Goal: Task Accomplishment & Management: Manage account settings

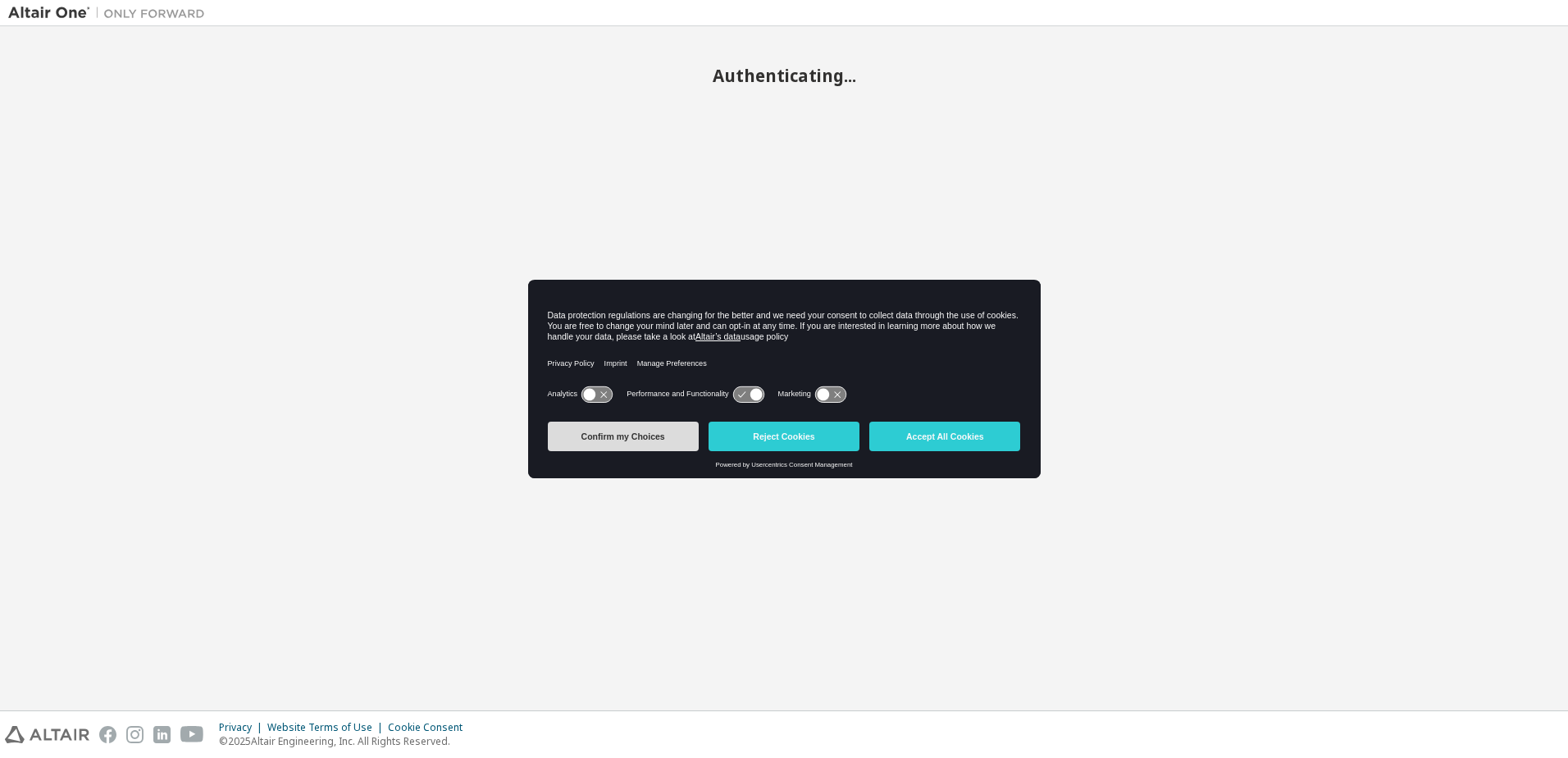
click at [615, 440] on button "Confirm my Choices" at bounding box center [623, 436] width 151 height 30
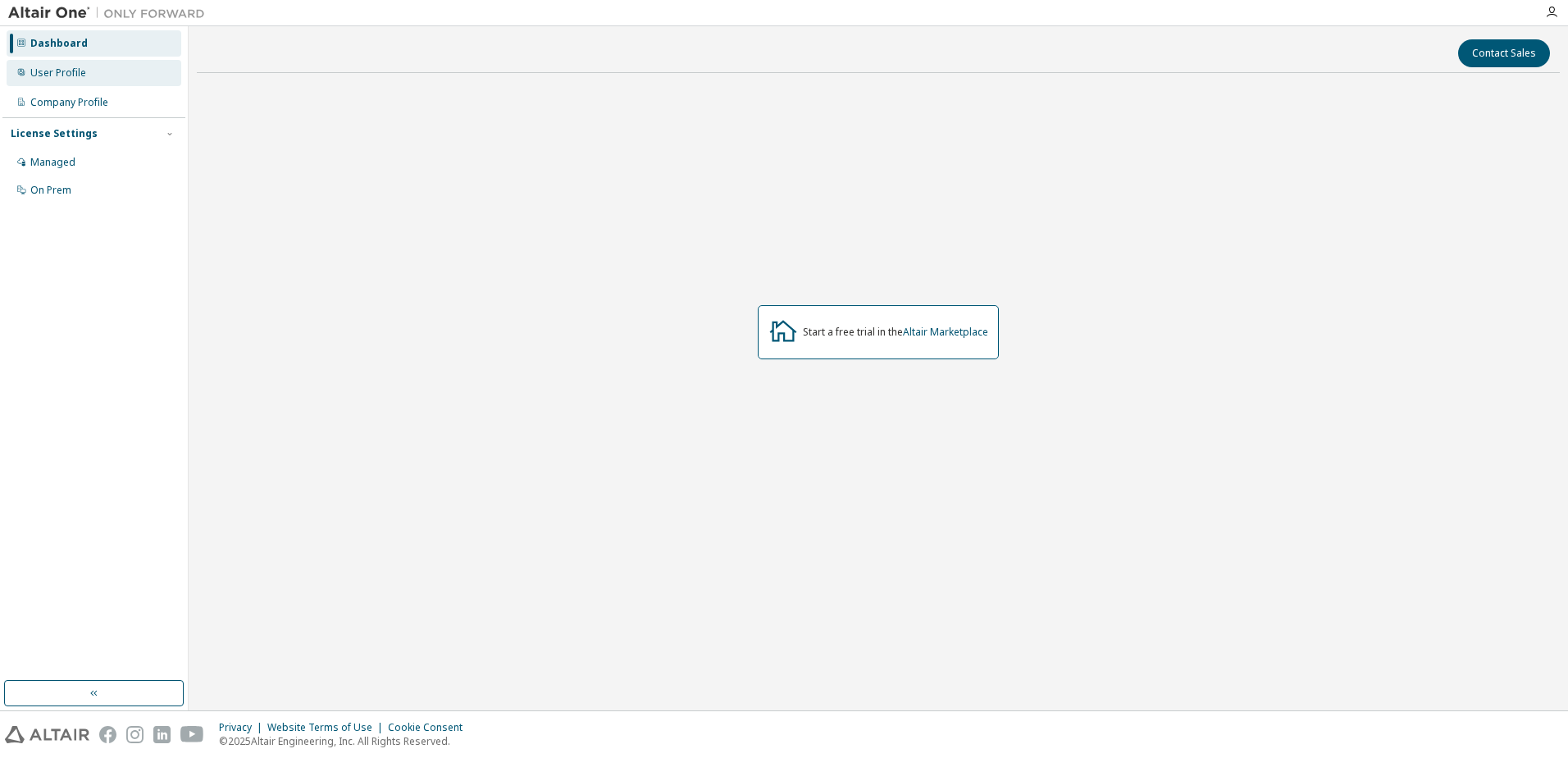
click at [61, 77] on div "User Profile" at bounding box center [59, 72] width 56 height 14
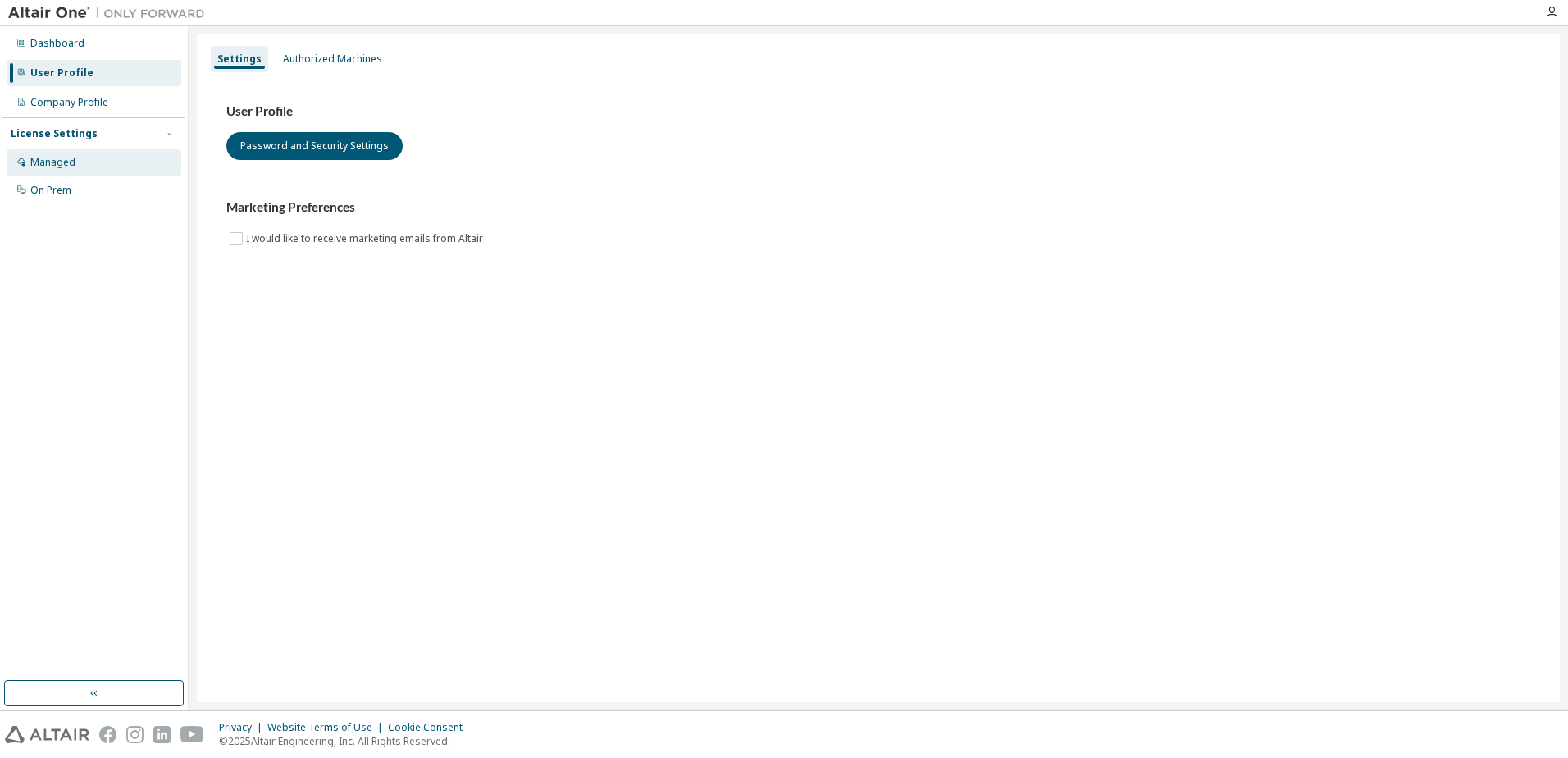
click at [44, 164] on div "Managed" at bounding box center [53, 162] width 45 height 14
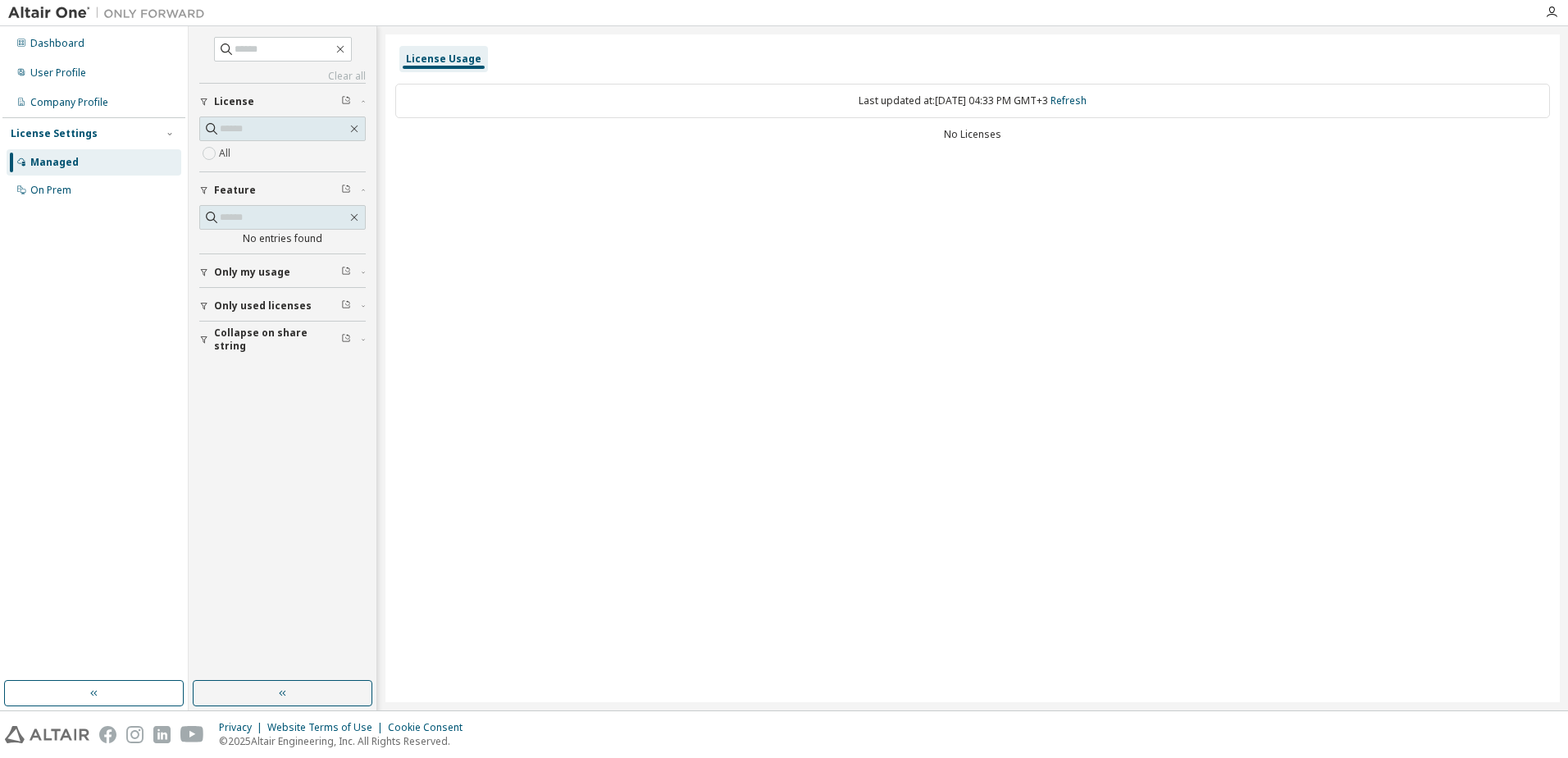
click at [279, 274] on span "Only my usage" at bounding box center [252, 272] width 76 height 14
click at [253, 356] on span "Only used licenses" at bounding box center [263, 354] width 98 height 14
click at [71, 97] on div "Company Profile" at bounding box center [70, 102] width 78 height 14
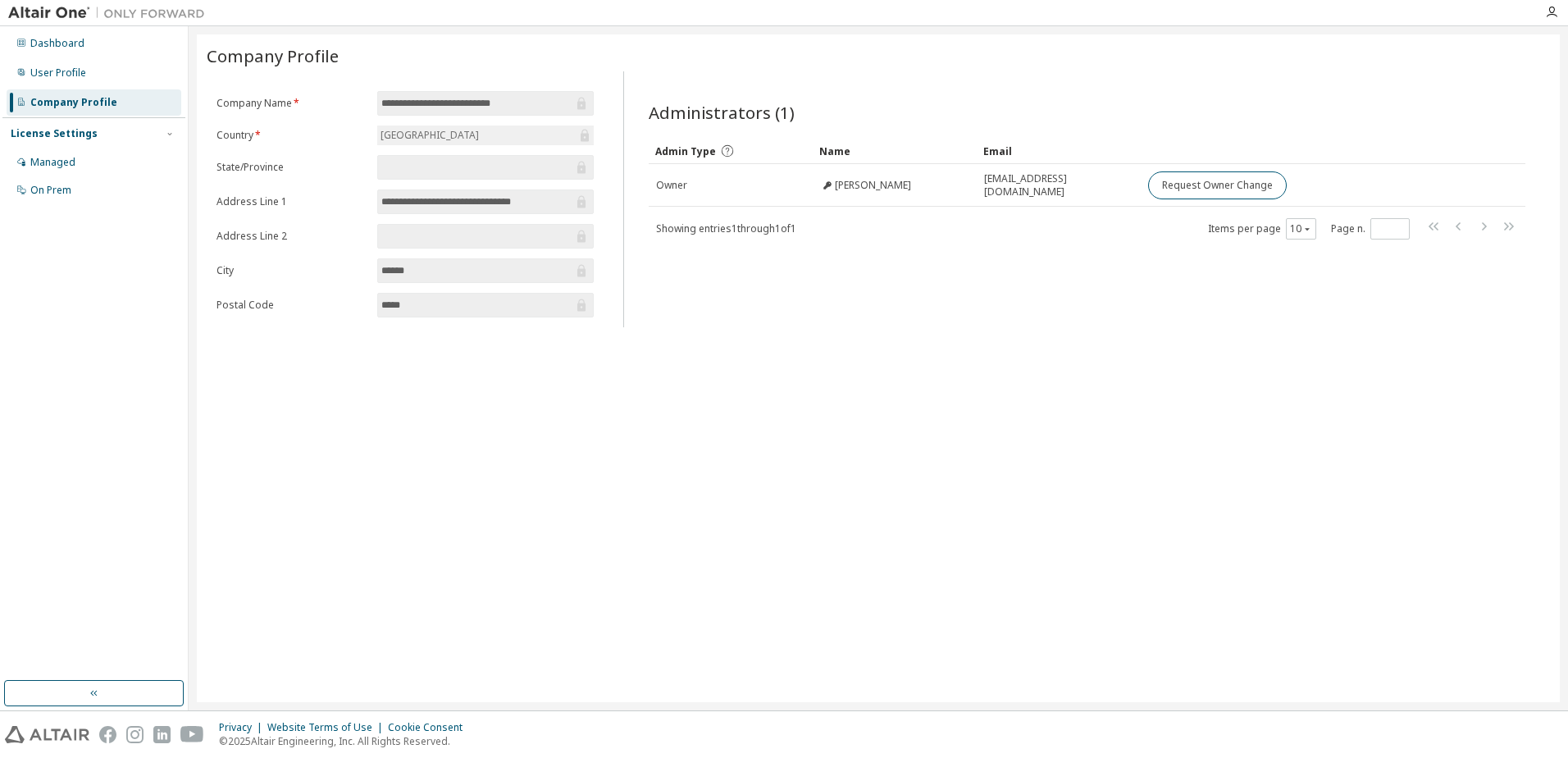
click at [828, 315] on div "Administrators (1) Clear Load Save Save As Field Operator Value Select filter S…" at bounding box center [1086, 204] width 916 height 246
